Goal: Go to known website: Go to known website

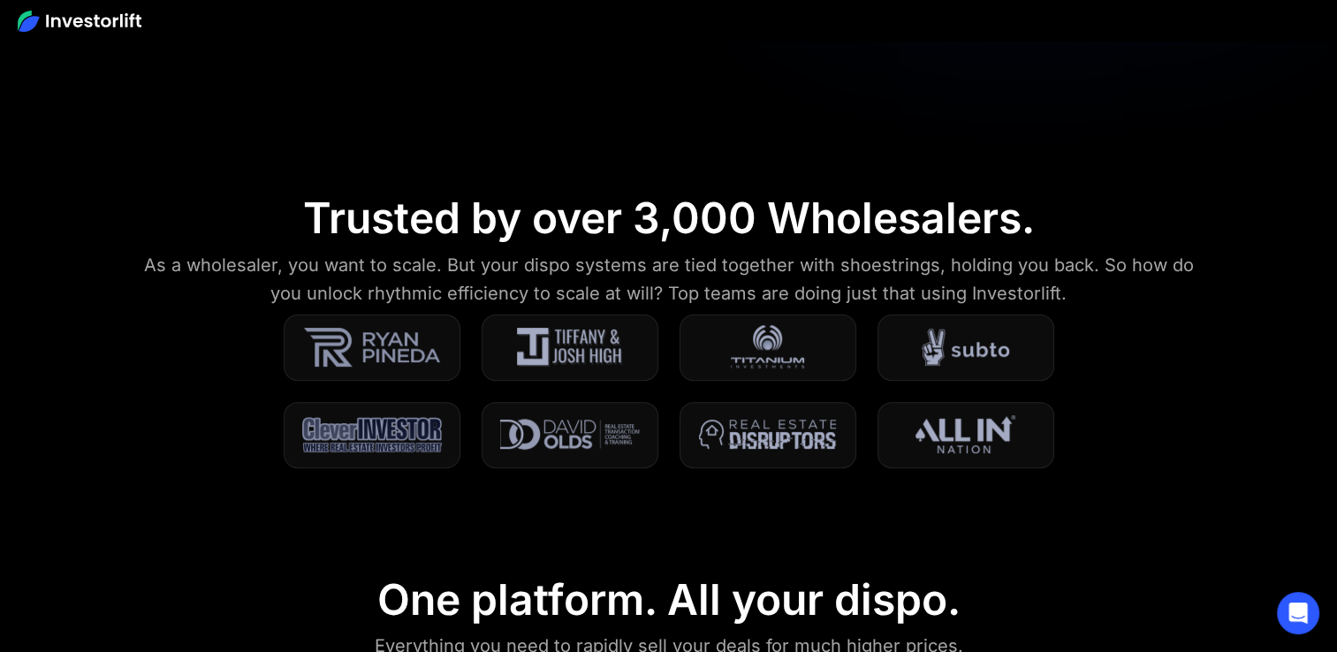
scroll to position [530, 0]
